Goal: Find specific page/section: Find specific page/section

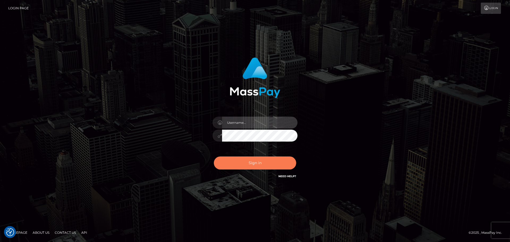
type input "Bedis"
click at [259, 168] on button "Sign in" at bounding box center [255, 163] width 82 height 13
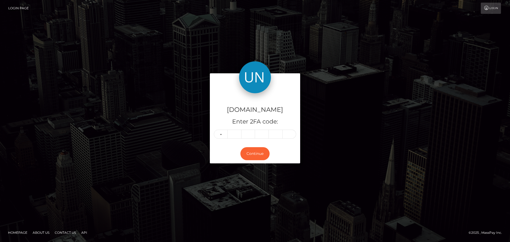
type input "8"
type input "6"
type input "5"
type input "2"
type input "1"
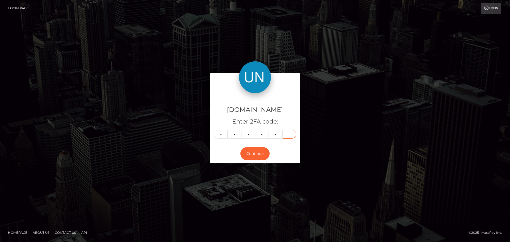
type input "3"
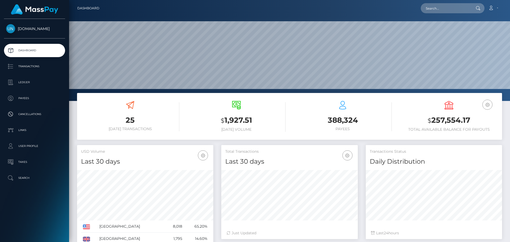
scroll to position [94, 137]
click at [443, 6] on input "text" at bounding box center [446, 8] width 50 height 10
paste input "6cb51f21-2e50-468b-a4e3-7c33113a3ac3"
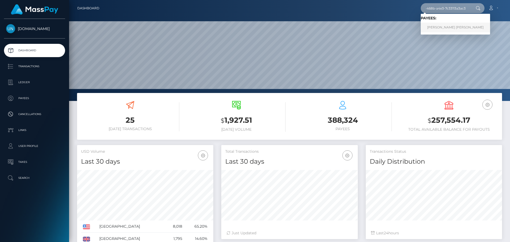
type input "6cb51f21-2e50-468b-a4e3-7c33113a3ac3"
click at [449, 28] on link "LESLIE SAMANTHA LELOU MARIE LIARD" at bounding box center [455, 28] width 69 height 10
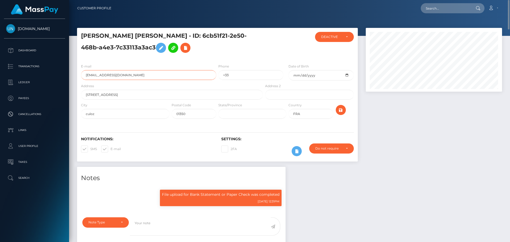
click at [137, 75] on input "ptinti015@gmail.com" at bounding box center [148, 75] width 135 height 10
click at [431, 11] on input "text" at bounding box center [446, 8] width 50 height 10
paste input "267c611e-d732-4bbc-bac5-d5d9b23968e4"
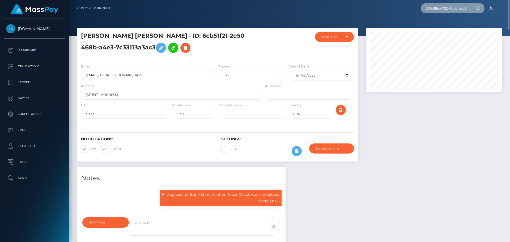
scroll to position [0, 26]
type input "267c611e-d732-4bbc-bac5-d5d9b23968e4"
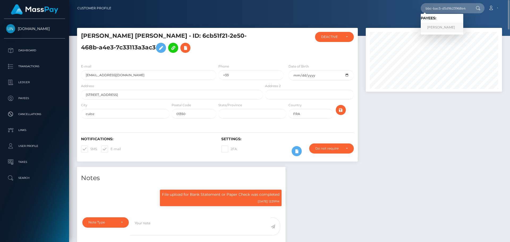
click at [438, 29] on link "ELIZABETH FRANCO" at bounding box center [442, 28] width 43 height 10
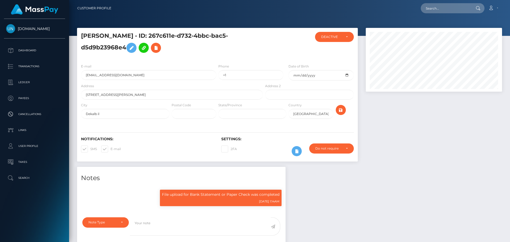
scroll to position [64, 137]
click at [119, 74] on input "[EMAIL_ADDRESS][DOMAIN_NAME]" at bounding box center [148, 75] width 135 height 10
click at [444, 9] on input "text" at bounding box center [446, 8] width 50 height 10
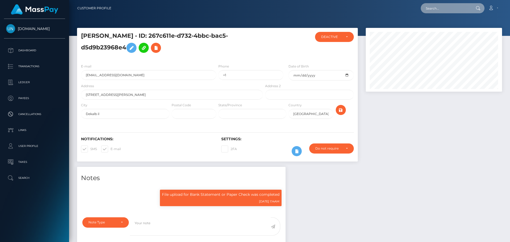
paste input "2f2def31-236f-408d-8bab-cd83dccb97e7"
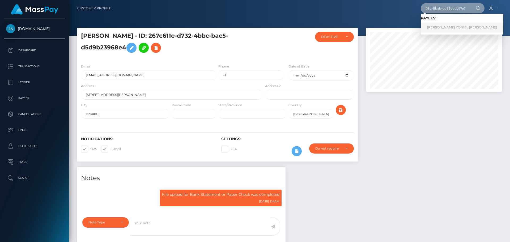
type input "2f2def31-236f-408d-8bab-cd83dccb97e7"
click at [443, 27] on link "AITON YONIEL SANTIAGO MORETA" at bounding box center [462, 28] width 83 height 10
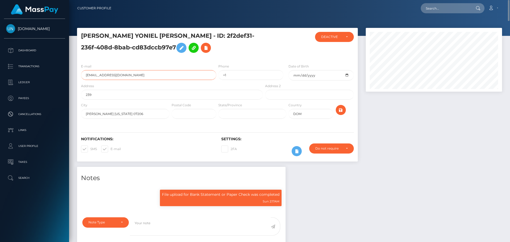
click at [155, 75] on input "[EMAIL_ADDRESS][DOMAIN_NAME]" at bounding box center [148, 75] width 135 height 10
click at [435, 7] on input "text" at bounding box center [446, 8] width 50 height 10
paste input "03ee2bda-1314-4dfd-aece-5eaccaedf35c"
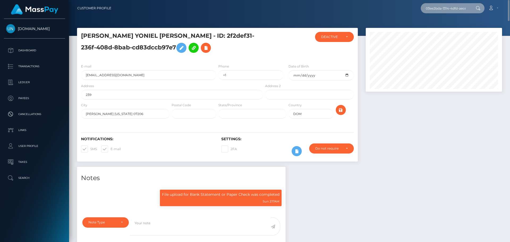
scroll to position [0, 24]
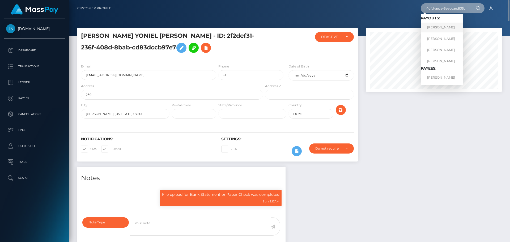
type input "03ee2bda-1314-4dfd-aece-5eaccaedf35c"
click at [443, 29] on link "KEIRYXA RIVERA" at bounding box center [442, 28] width 43 height 10
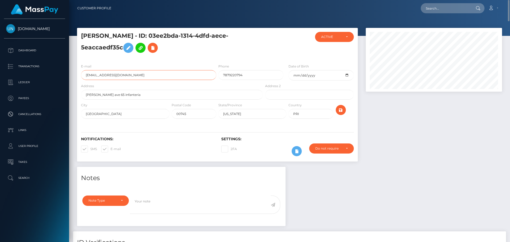
click at [136, 76] on input "Keiryxa.33@icloud.com" at bounding box center [148, 75] width 135 height 10
click at [432, 10] on input "text" at bounding box center [446, 8] width 50 height 10
paste input "edb143c9-6bd3-46c2-9a46-28ac2a4db21f"
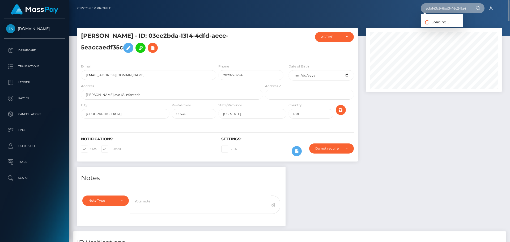
scroll to position [0, 26]
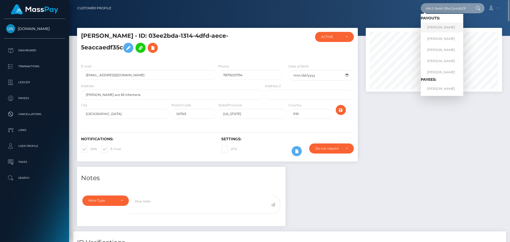
type input "edb143c9-6bd3-46c2-9a46-28ac2a4db21f"
click at [441, 28] on link "AYNARA ALEXANDRA URRUTIA ROJAS" at bounding box center [442, 28] width 43 height 10
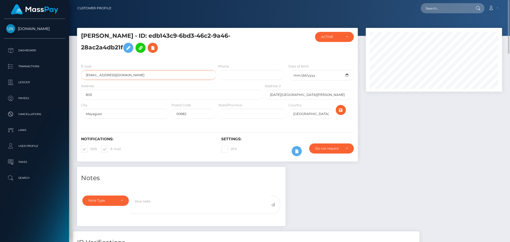
click at [136, 74] on input "aynaraurrutia.69@gmail.com" at bounding box center [148, 75] width 135 height 10
click at [153, 87] on div "Address 805" at bounding box center [172, 91] width 182 height 16
click at [430, 9] on input "text" at bounding box center [446, 8] width 50 height 10
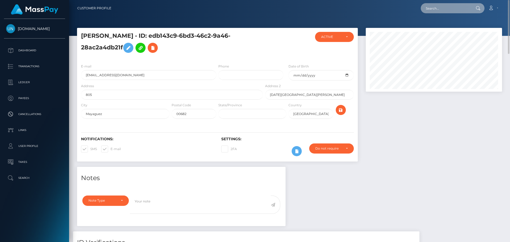
paste input "silcoo-50317"
type input "silcoo-50317"
